Goal: Task Accomplishment & Management: Complete application form

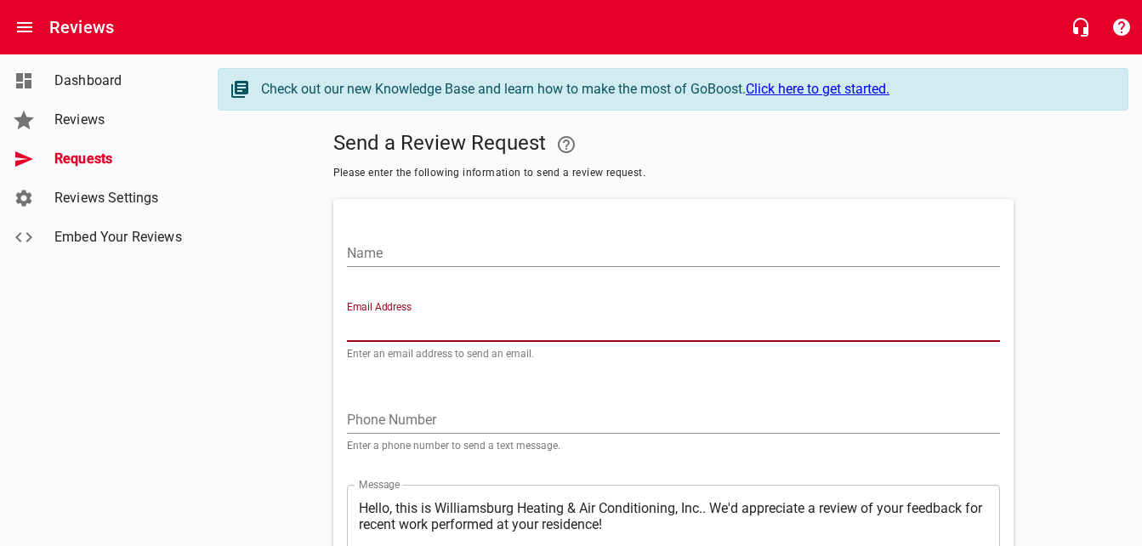
click at [448, 329] on input "Email Address" at bounding box center [673, 328] width 653 height 27
paste input "[EMAIL_ADDRESS][DOMAIN_NAME]"
type input "[EMAIL_ADDRESS][DOMAIN_NAME]"
click at [443, 254] on input "Name" at bounding box center [673, 253] width 653 height 27
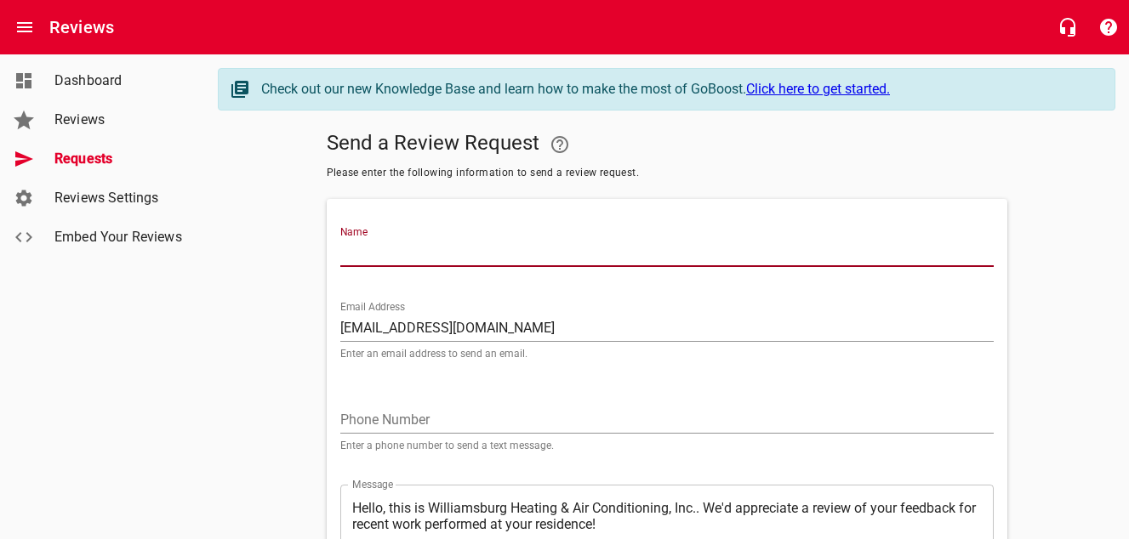
click at [454, 245] on input "Name" at bounding box center [666, 253] width 653 height 27
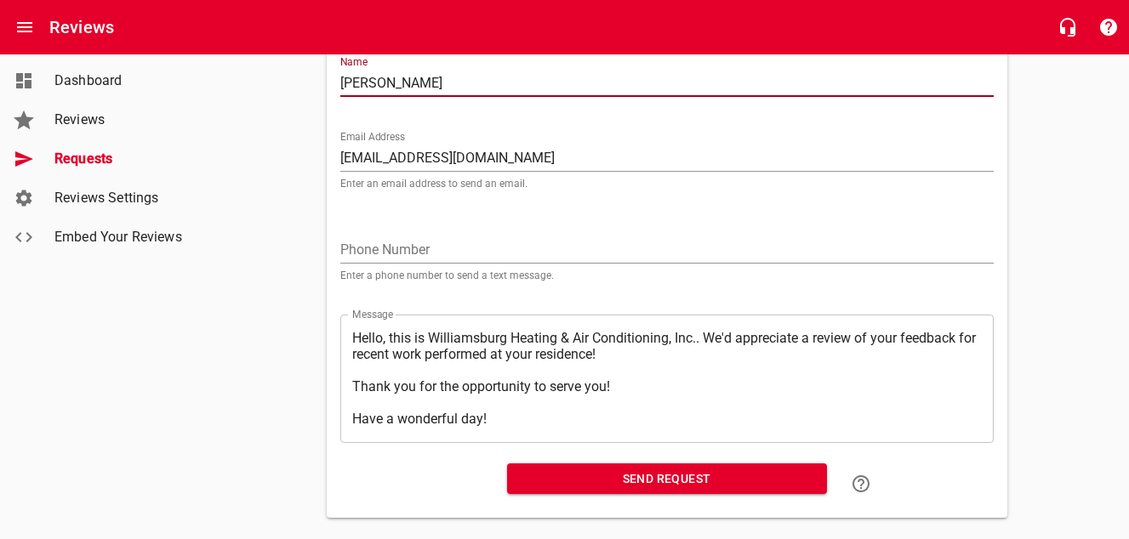
scroll to position [198, 0]
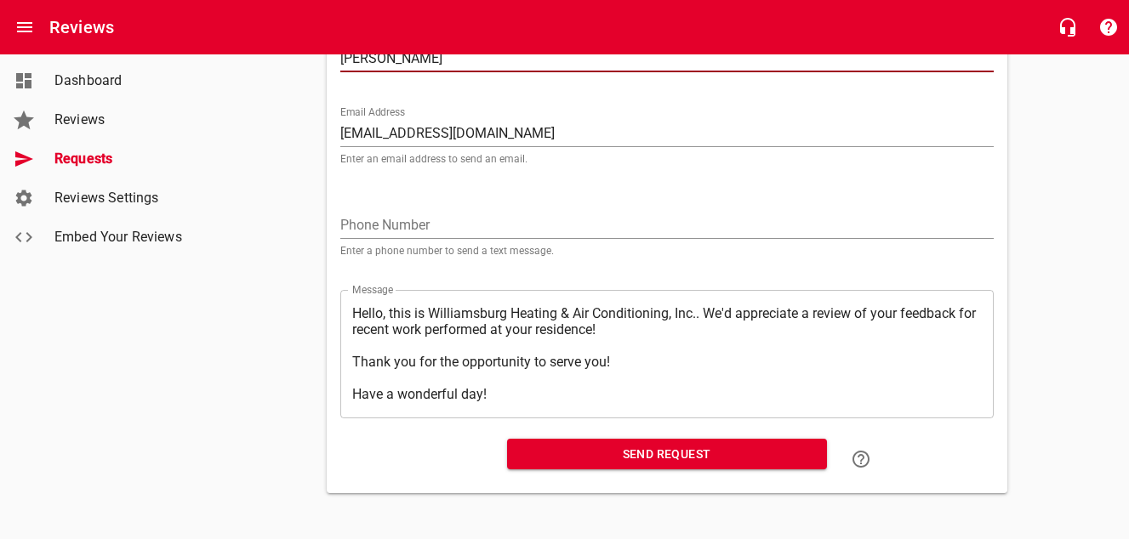
type input "[PERSON_NAME]"
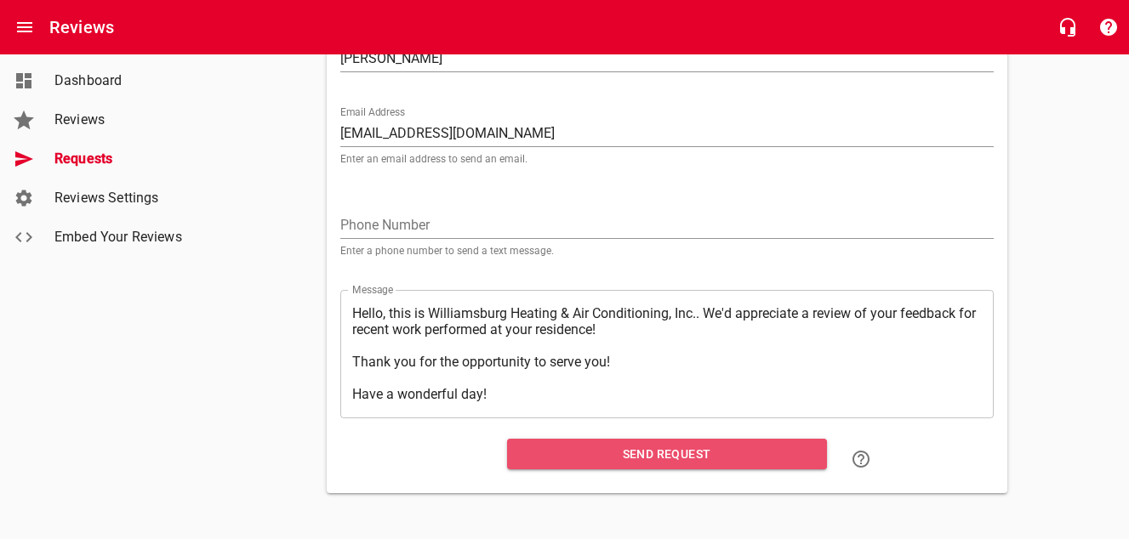
click at [587, 453] on span "Send Request" at bounding box center [667, 454] width 293 height 21
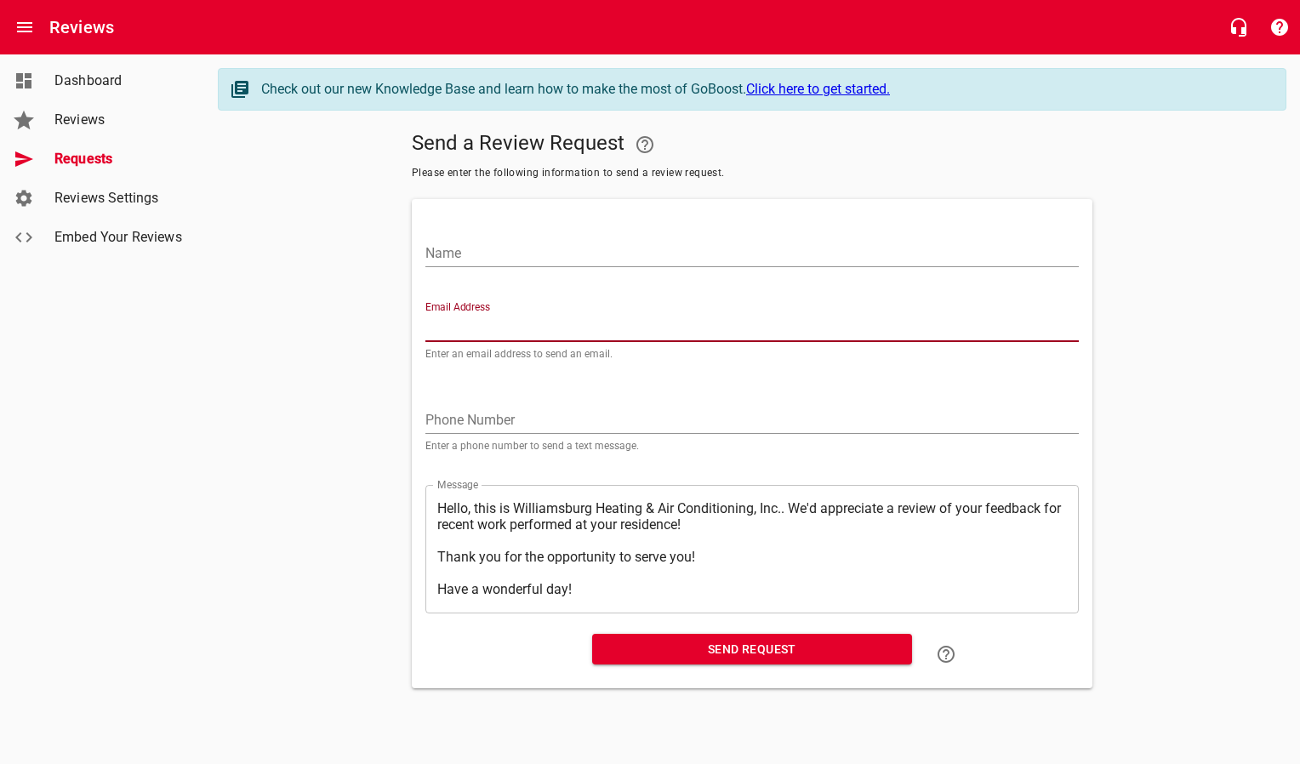
click at [464, 325] on input "Email Address" at bounding box center [751, 328] width 653 height 27
paste input "[EMAIL_ADDRESS][PERSON_NAME][DOMAIN_NAME]"
type input "[EMAIL_ADDRESS][PERSON_NAME][DOMAIN_NAME]"
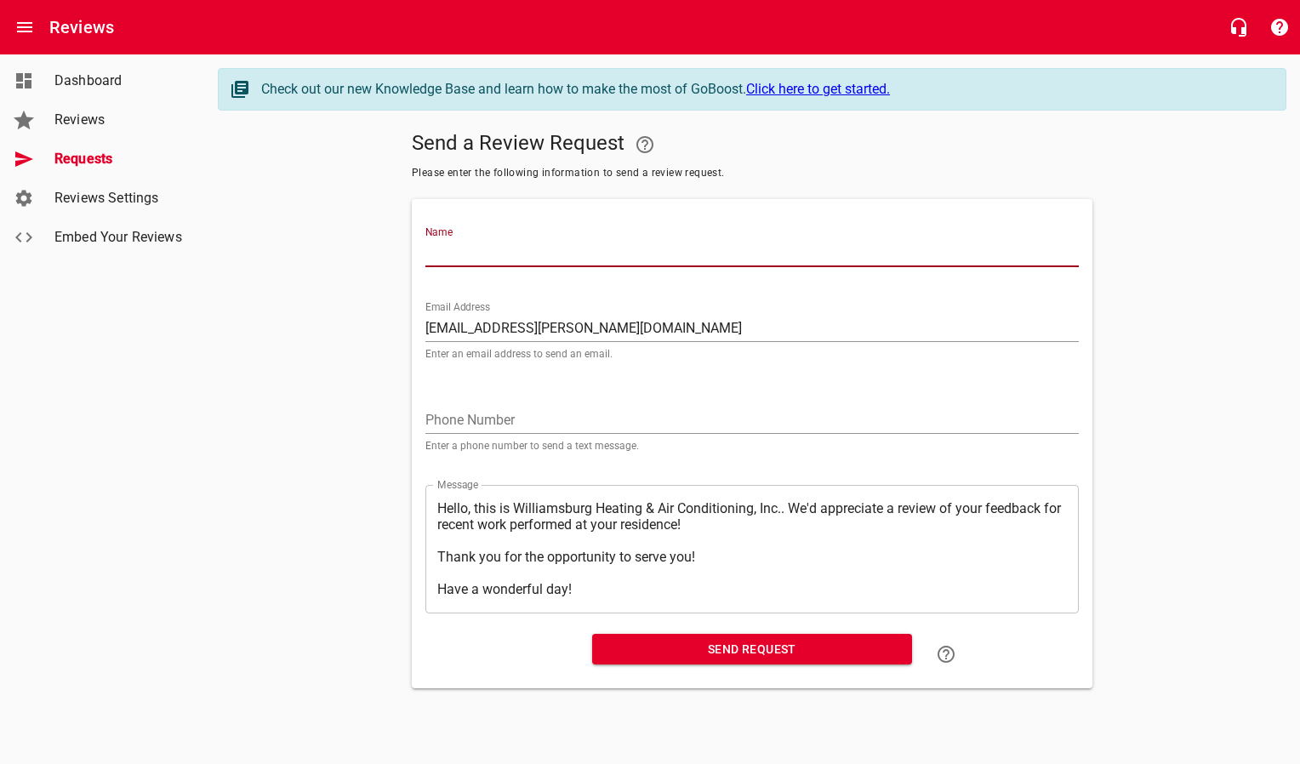
click at [467, 266] on input "Name" at bounding box center [751, 253] width 653 height 27
type input "[PERSON_NAME]"
click at [672, 545] on span "Send Request" at bounding box center [752, 649] width 293 height 21
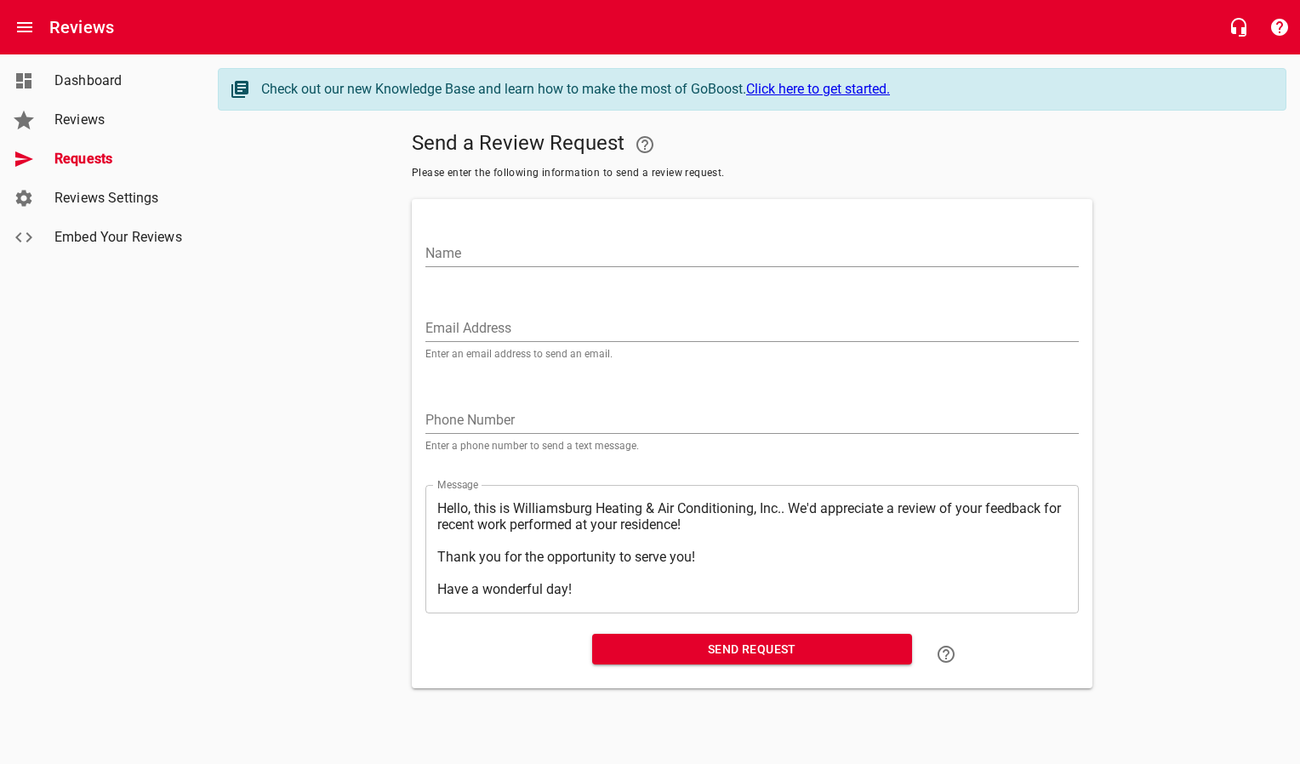
click at [466, 326] on input "Email Address" at bounding box center [751, 328] width 653 height 27
paste input "[EMAIL_ADDRESS][DOMAIN_NAME]"
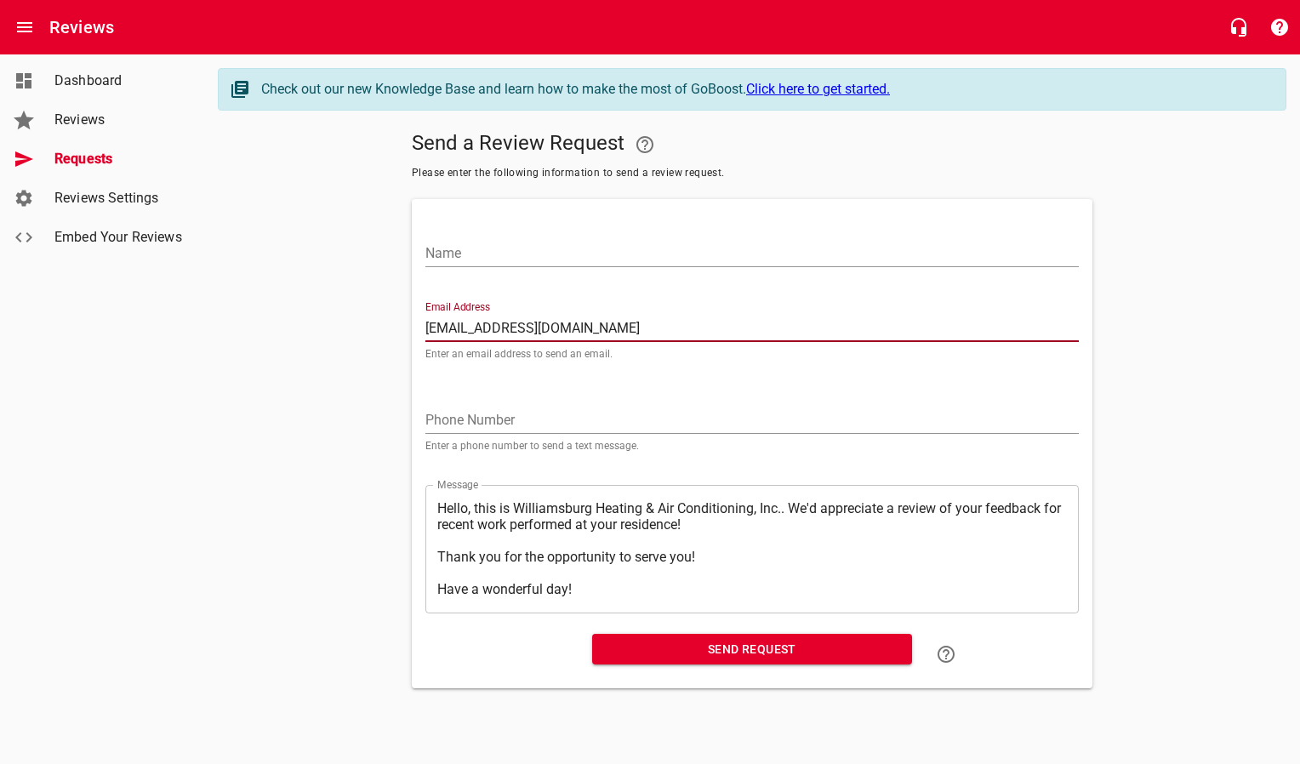
type input "[EMAIL_ADDRESS][DOMAIN_NAME]"
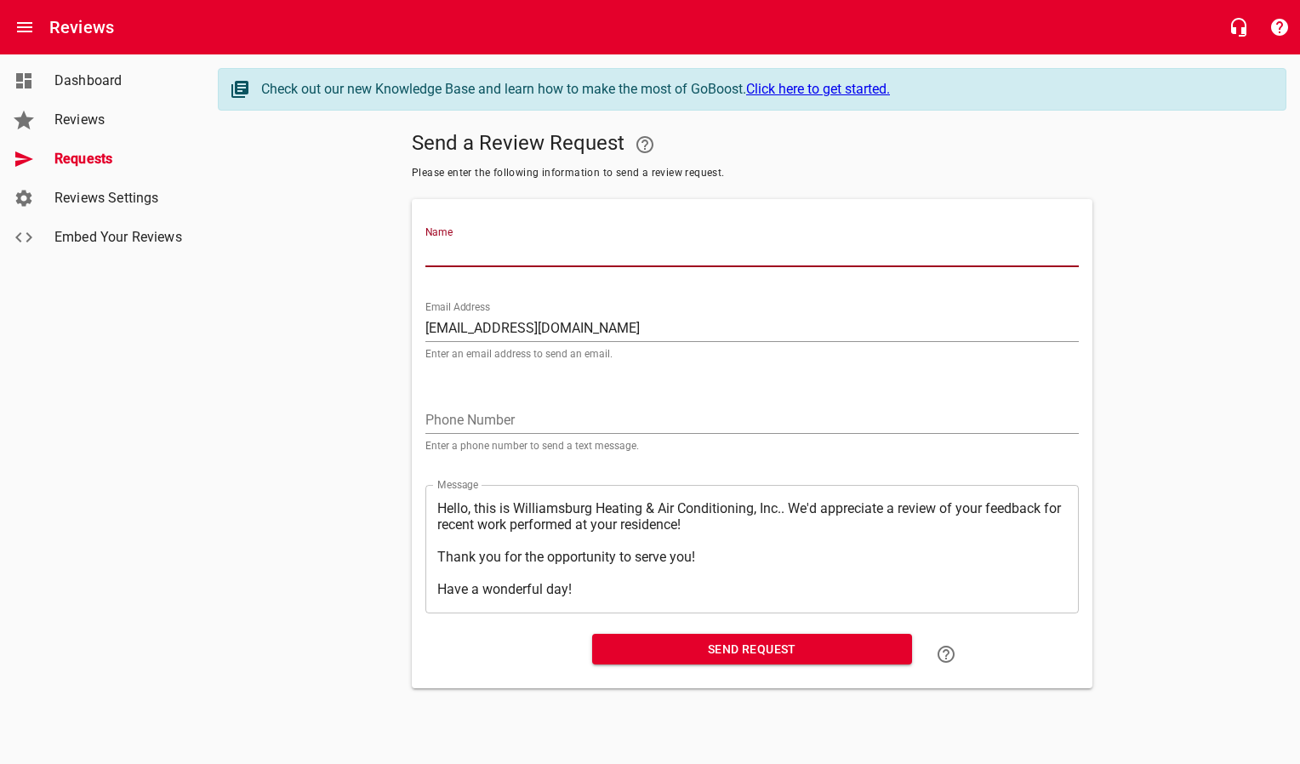
click at [455, 252] on input "Name" at bounding box center [751, 253] width 653 height 27
type input "[PERSON_NAME] & [PERSON_NAME]"
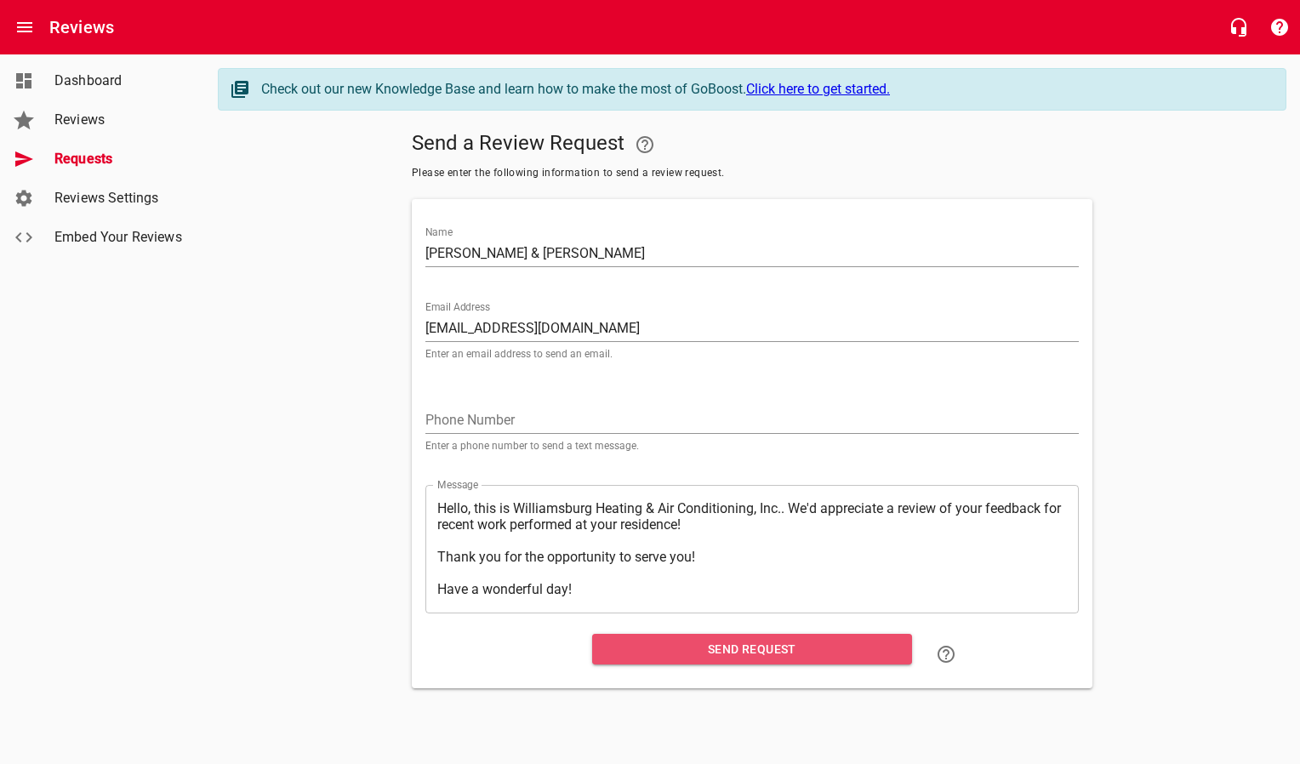
click at [668, 545] on span "Send Request" at bounding box center [752, 649] width 293 height 21
